Goal: Task Accomplishment & Management: Manage account settings

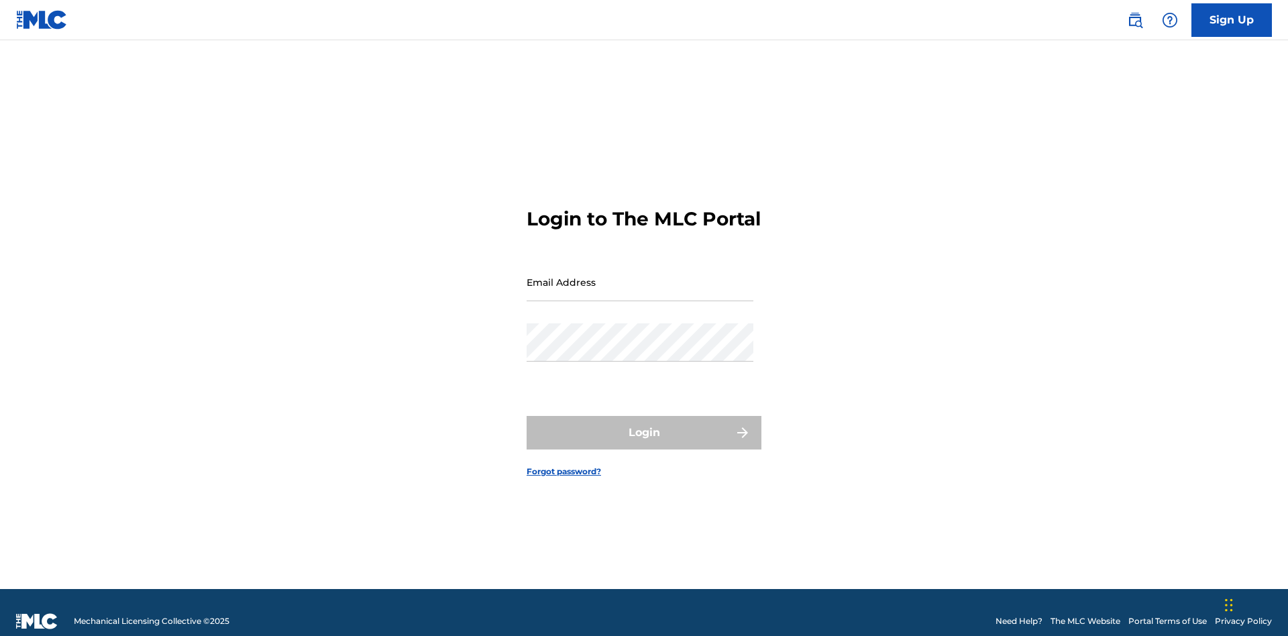
scroll to position [17, 0]
click at [640, 276] on input "Email Address" at bounding box center [640, 282] width 227 height 38
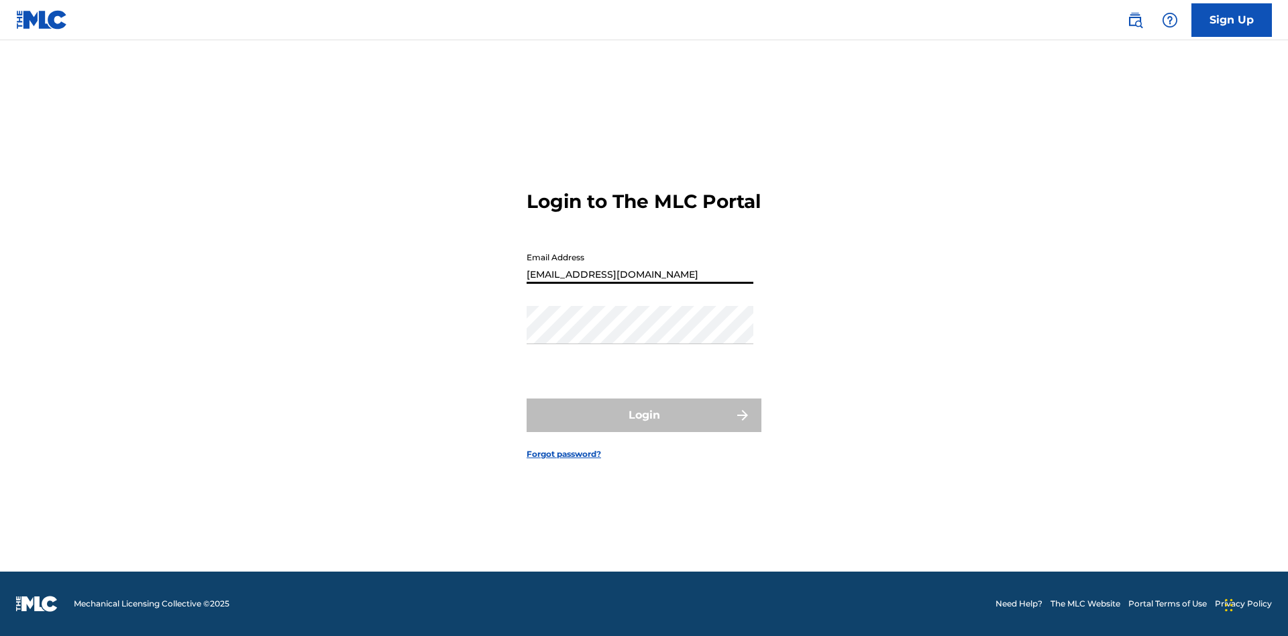
type input "Duke.McTesterson@gmail.com"
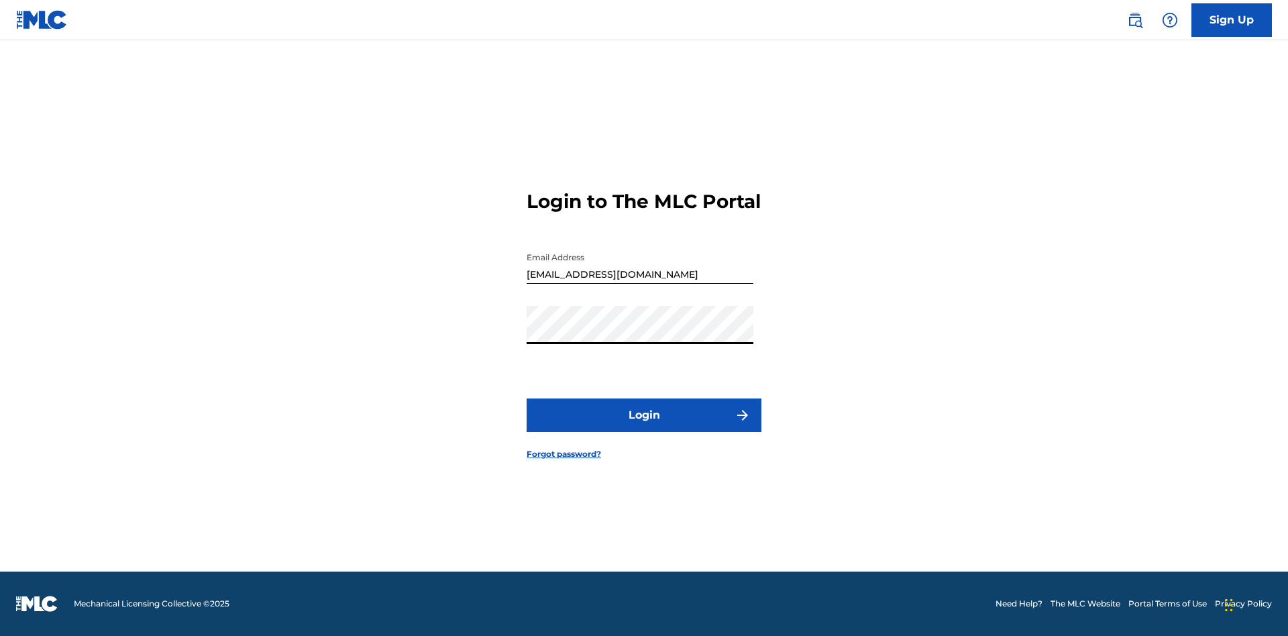
click at [644, 427] on button "Login" at bounding box center [644, 416] width 235 height 34
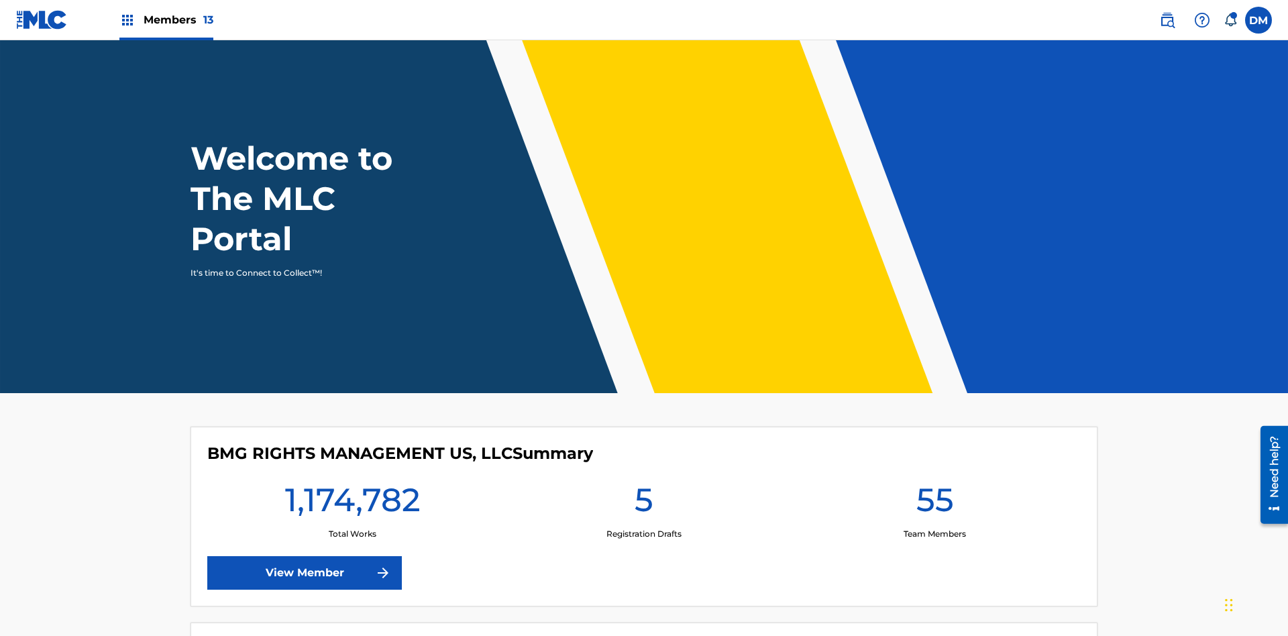
click at [166, 19] on span "Members 13" at bounding box center [179, 19] width 70 height 15
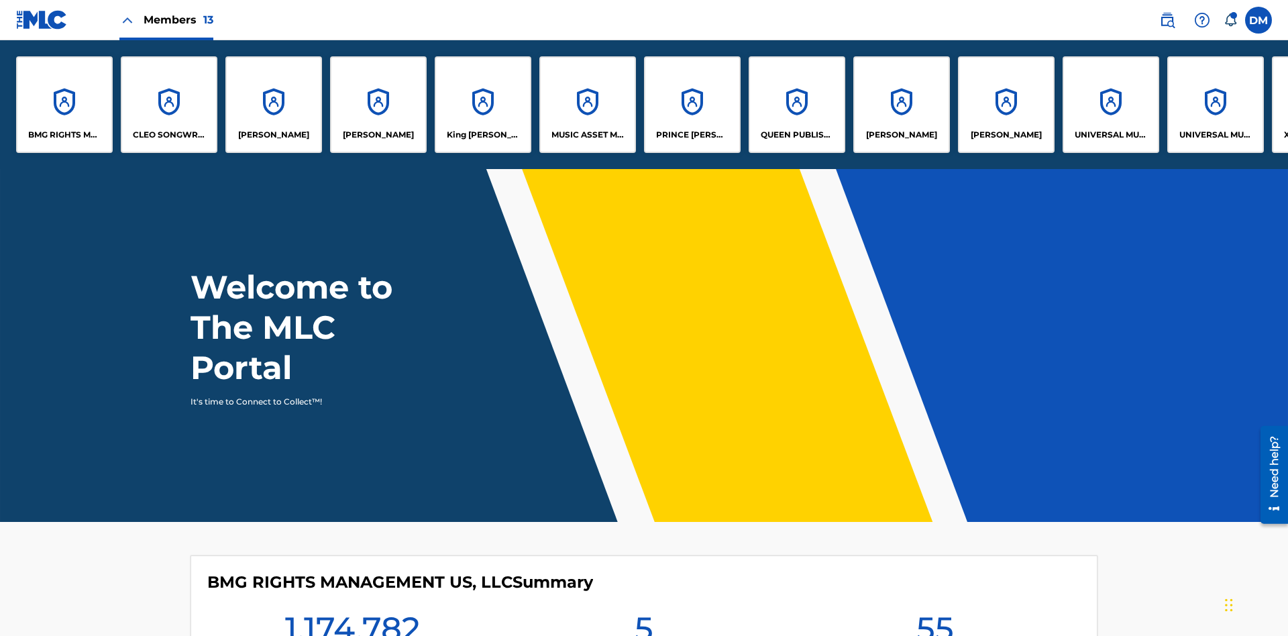
click at [901, 135] on p "RONALD MCTESTERSON" at bounding box center [901, 135] width 71 height 12
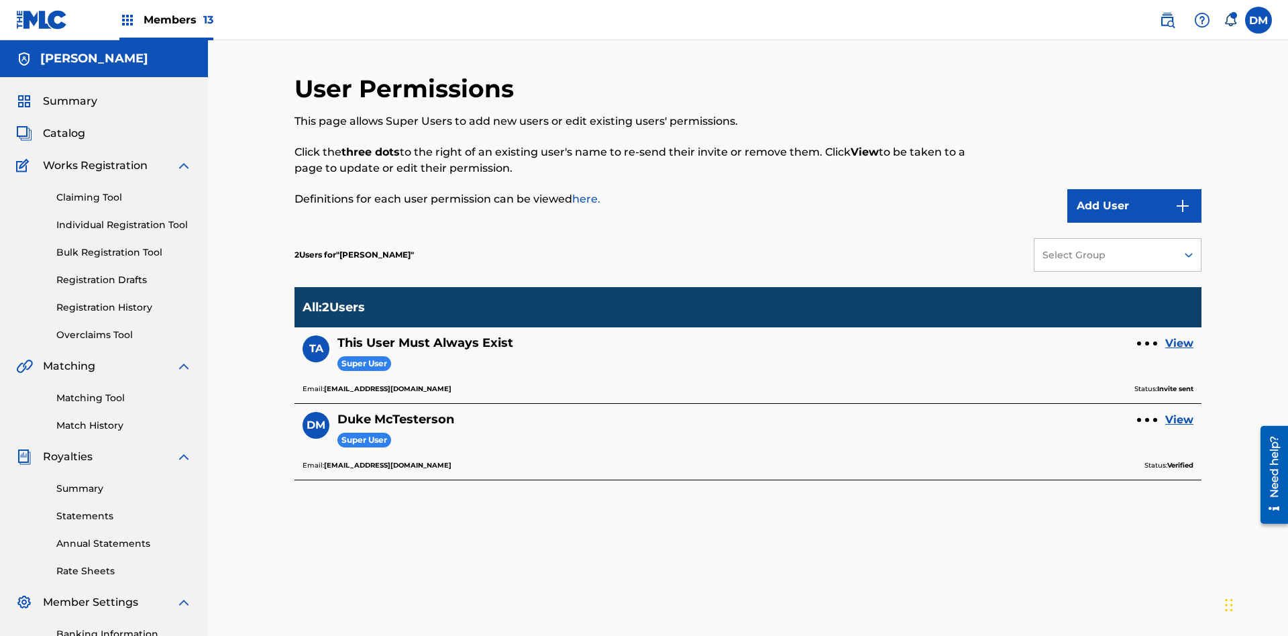
click at [1147, 342] on div at bounding box center [1147, 344] width 4 height 4
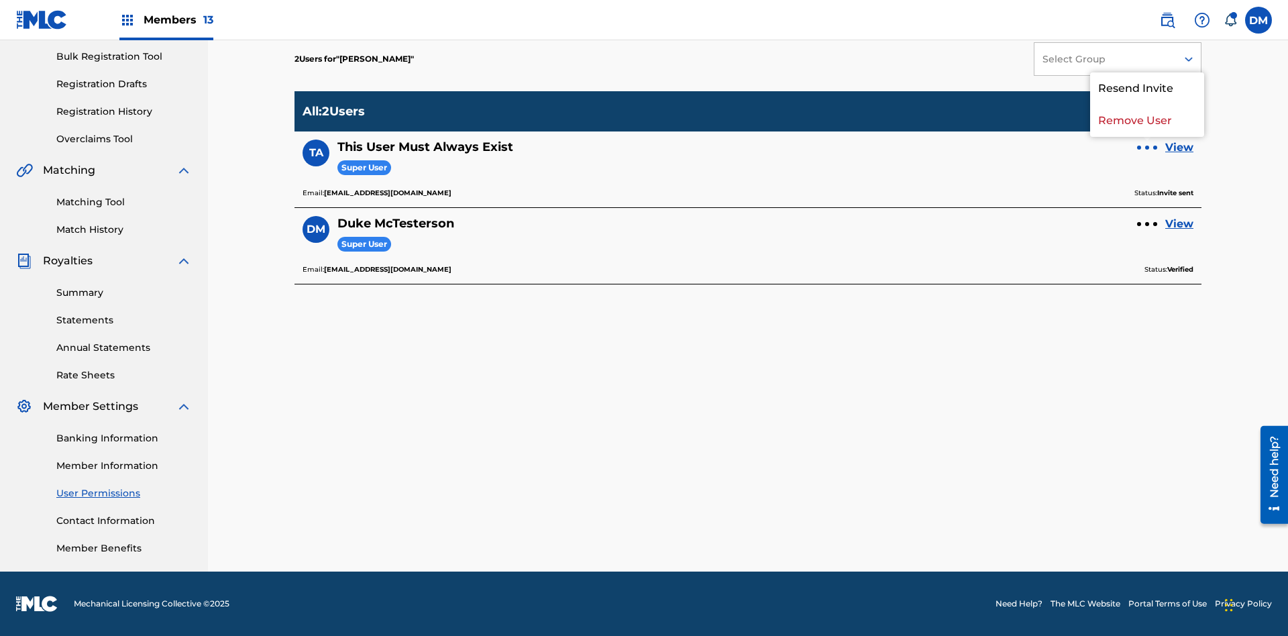
click at [1147, 97] on p "Resend Invite" at bounding box center [1147, 88] width 114 height 32
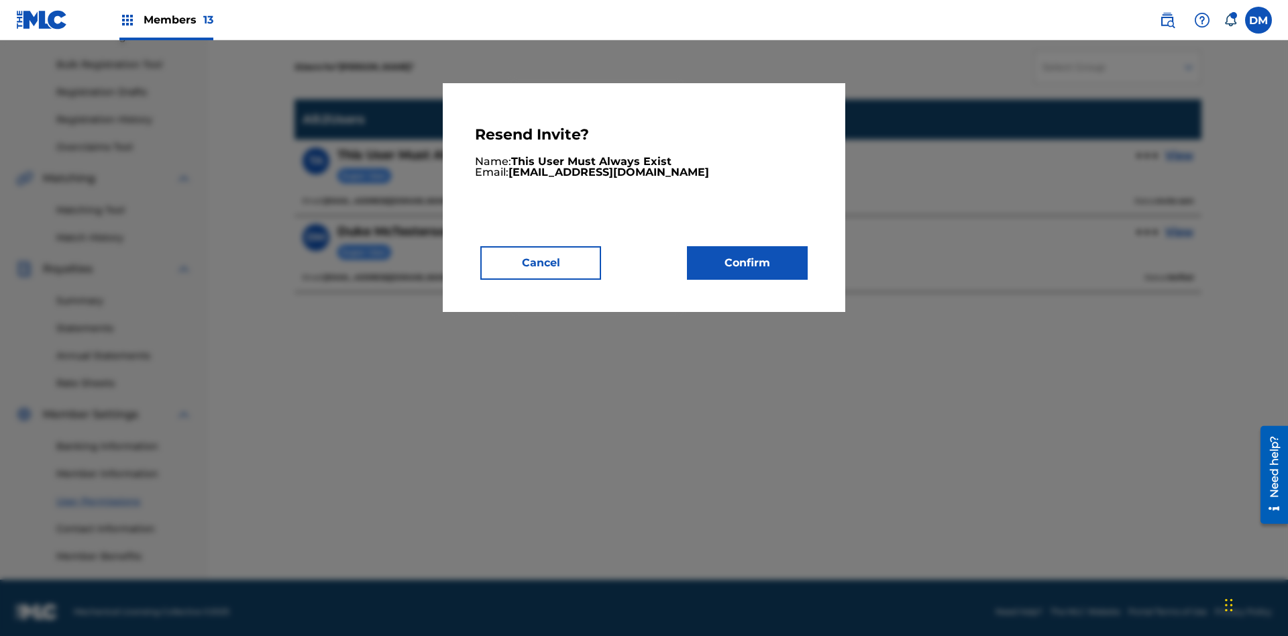
click at [747, 262] on button "Confirm" at bounding box center [747, 263] width 121 height 34
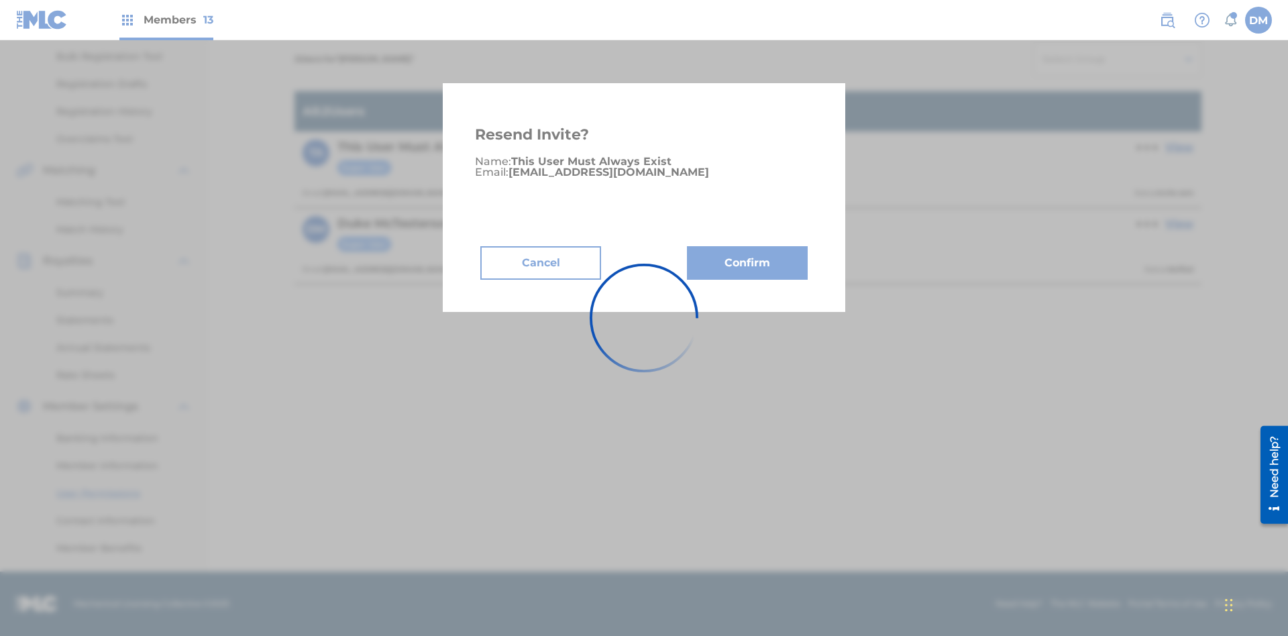
scroll to position [164, 0]
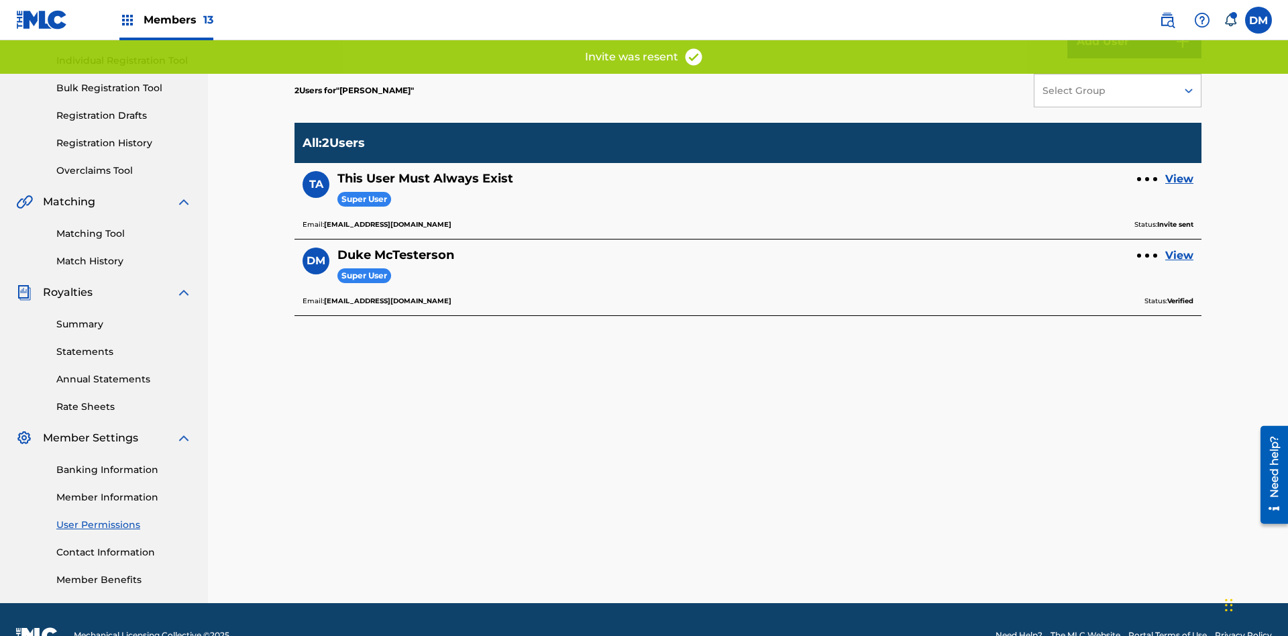
click at [1180, 171] on link "View" at bounding box center [1180, 179] width 28 height 16
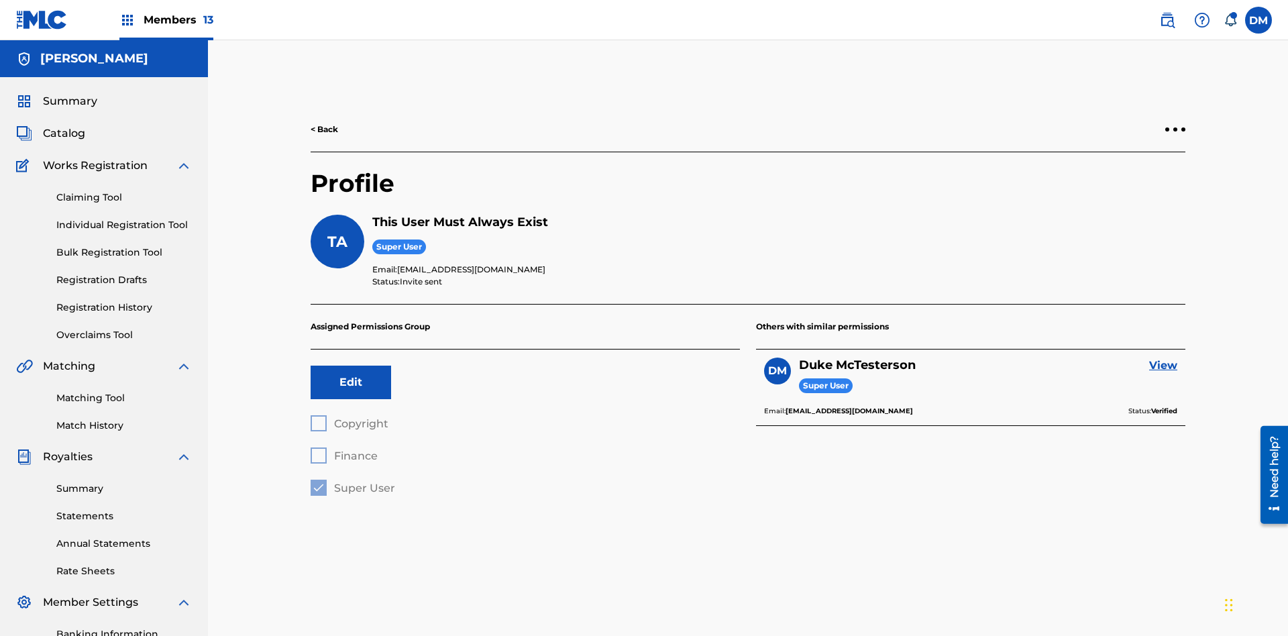
click at [1176, 127] on div at bounding box center [1176, 129] width 4 height 4
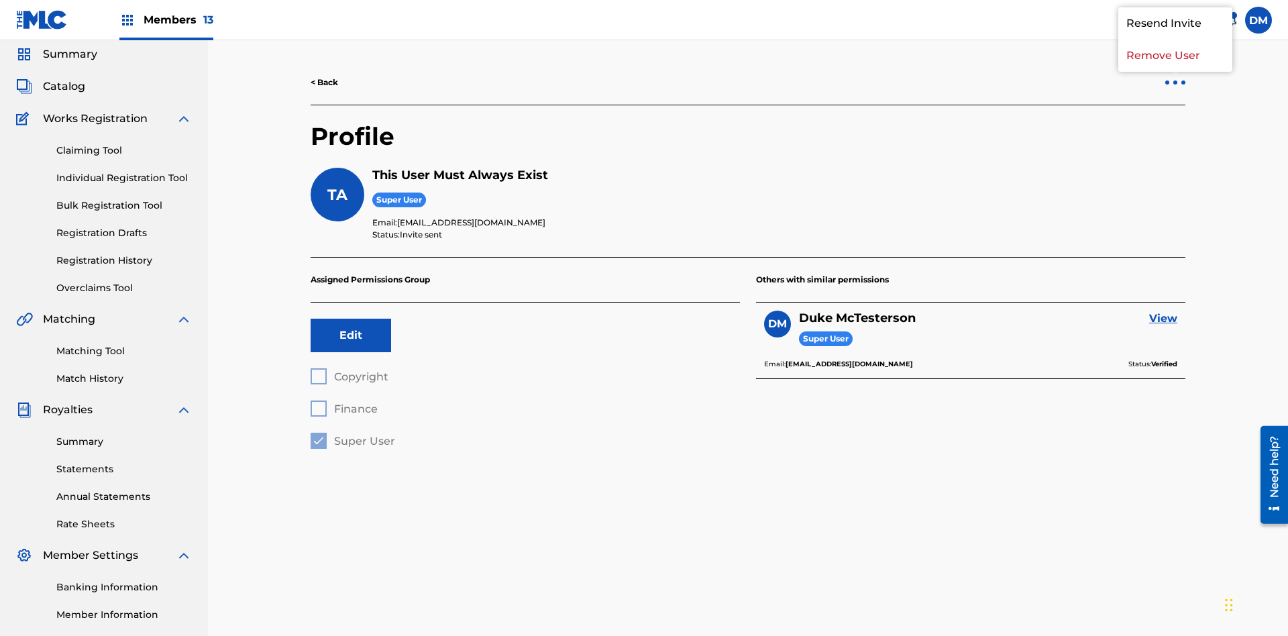
click at [1176, 40] on p "Resend Invite" at bounding box center [1176, 23] width 114 height 32
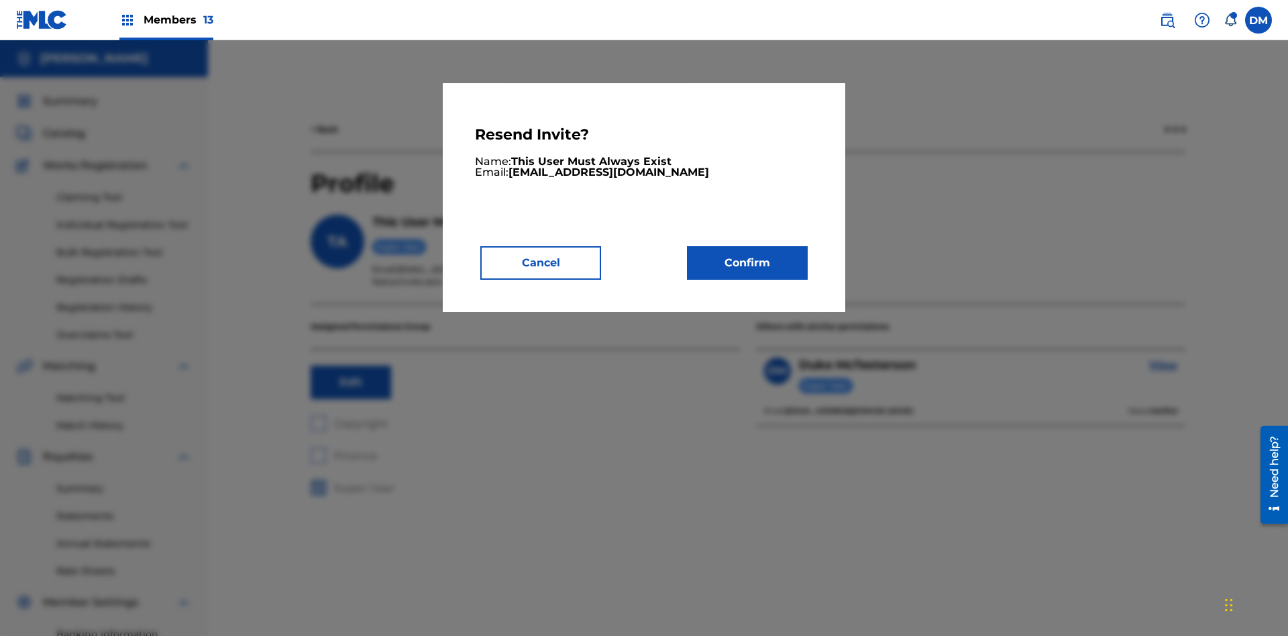
click at [747, 262] on button "Confirm" at bounding box center [747, 263] width 121 height 34
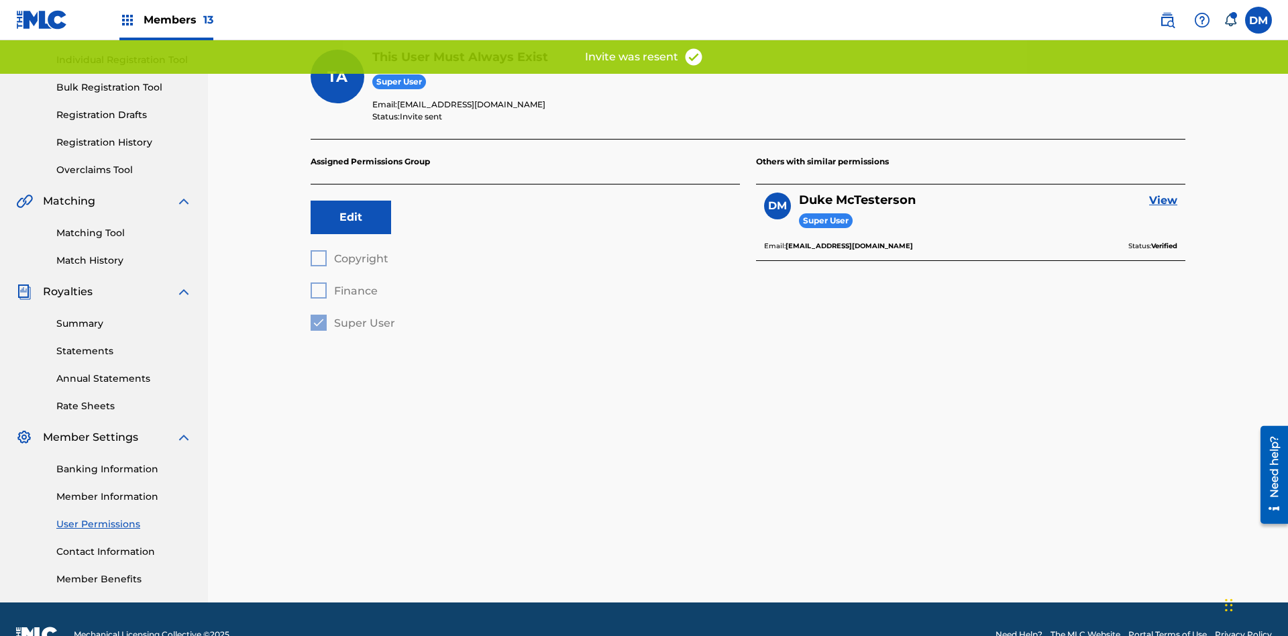
scroll to position [134, 0]
